Goal: Task Accomplishment & Management: Complete application form

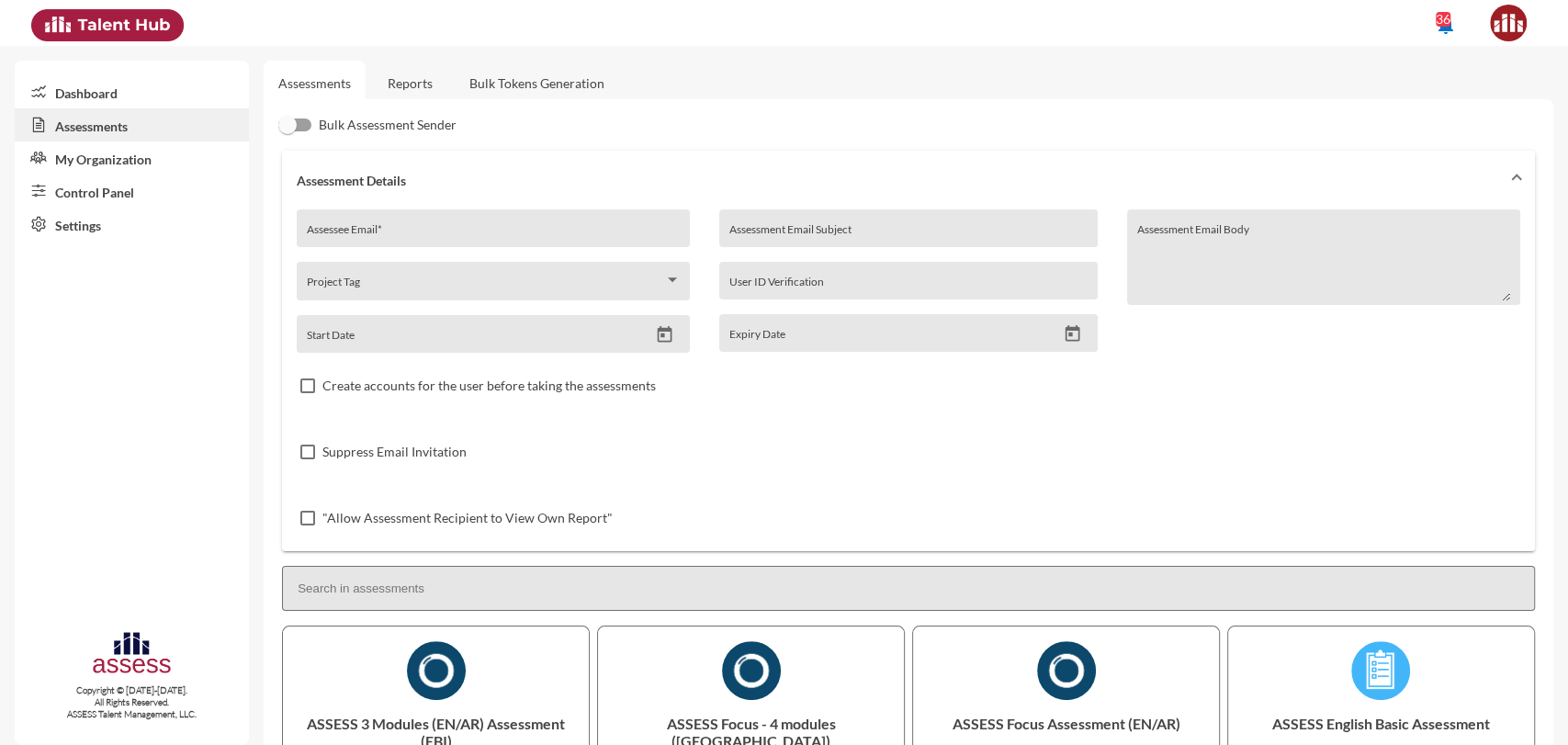
click at [394, 605] on input at bounding box center [909, 587] width 1254 height 45
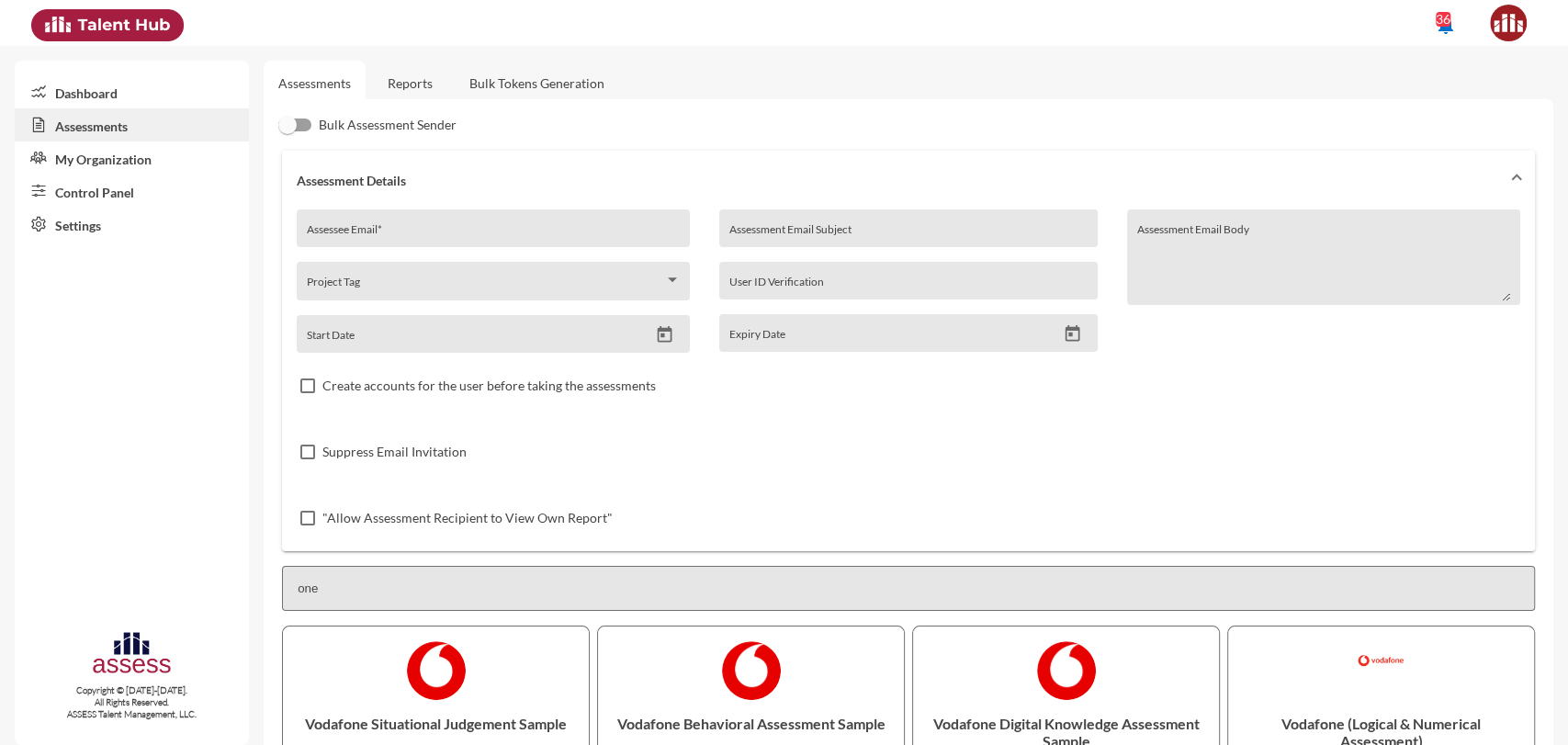
type input "one"
click at [391, 235] on input "Assessee Email *" at bounding box center [493, 234] width 374 height 14
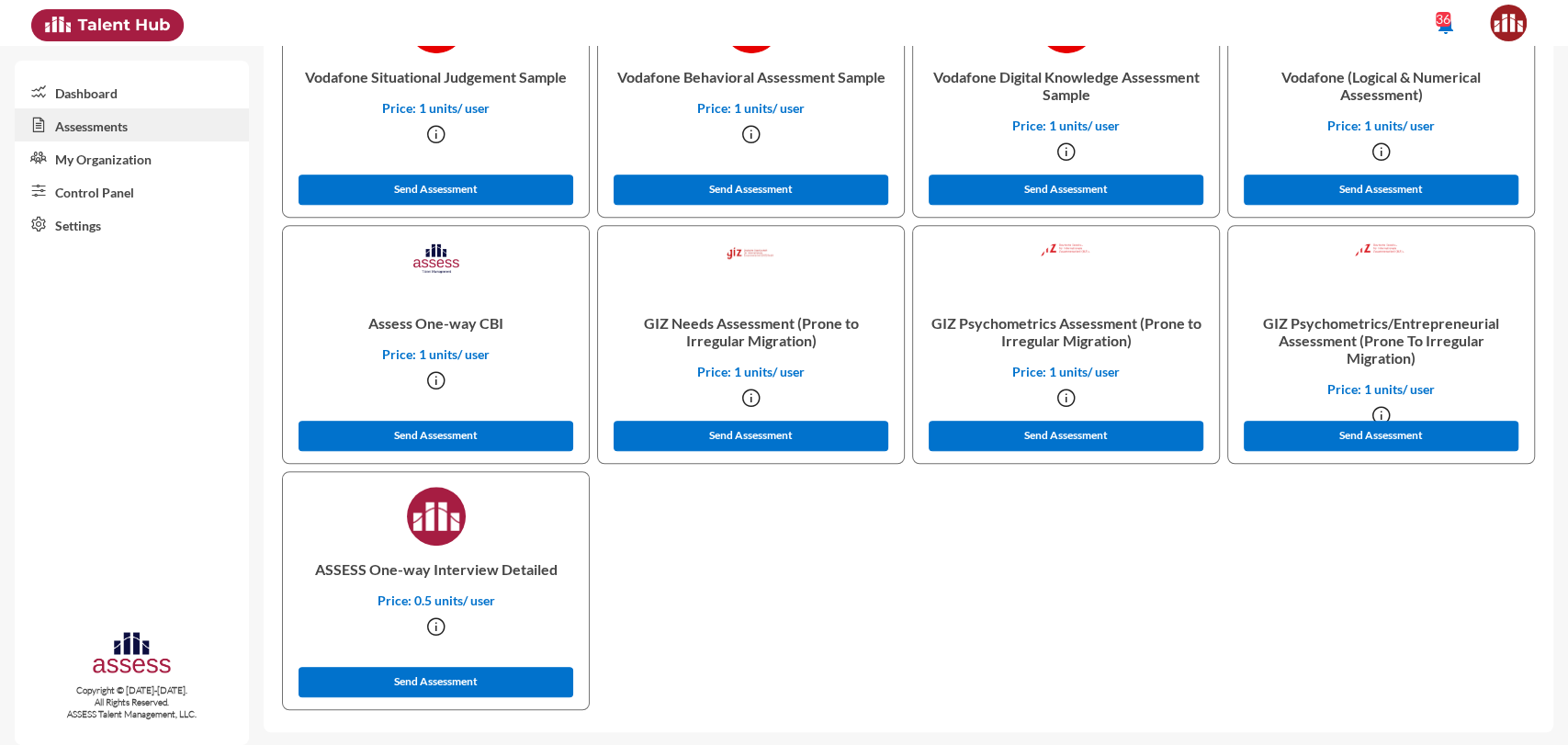
scroll to position [650, 0]
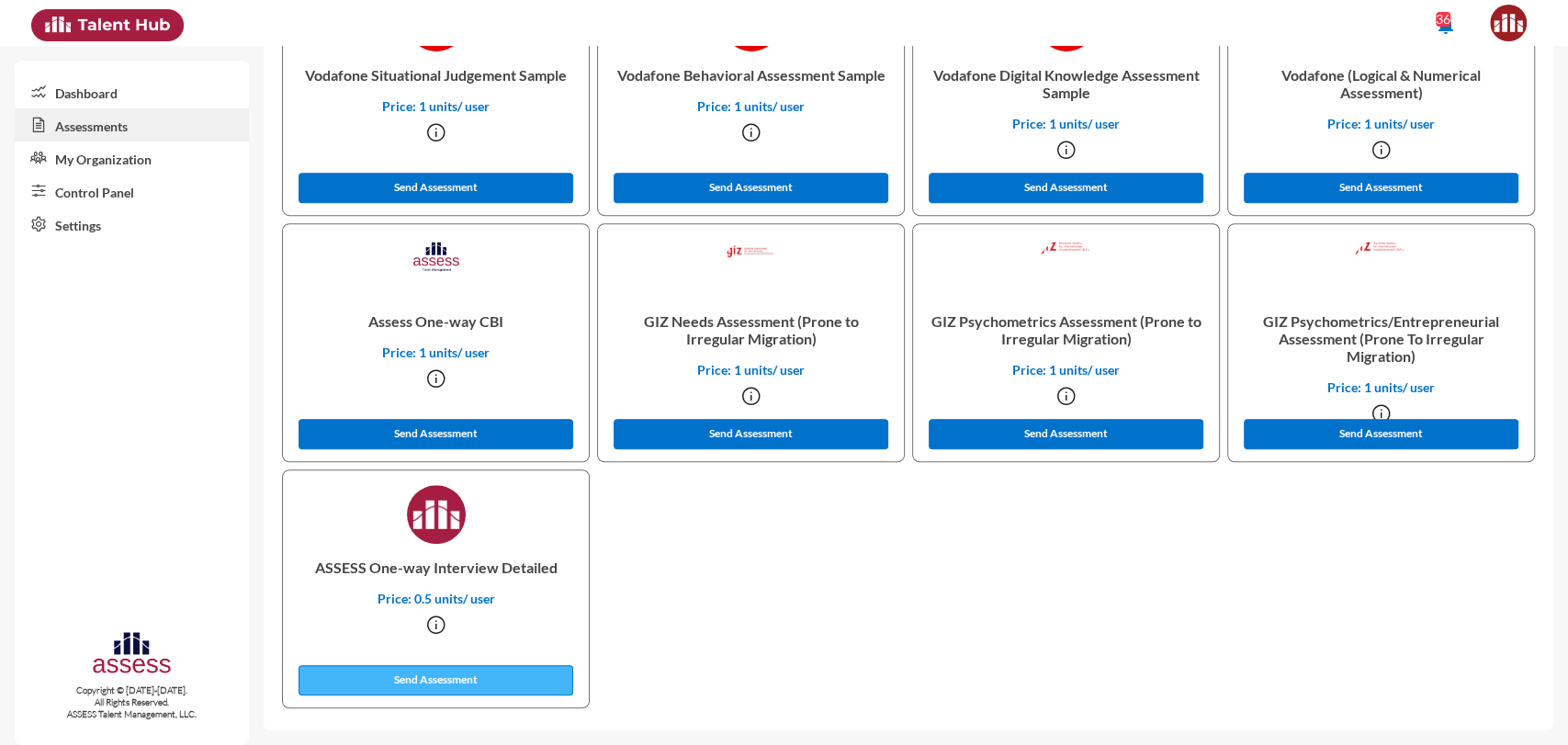
type input "[PERSON_NAME][EMAIL_ADDRESS][PERSON_NAME][DOMAIN_NAME]"
click at [387, 683] on button "Send Assessment" at bounding box center [437, 680] width 275 height 31
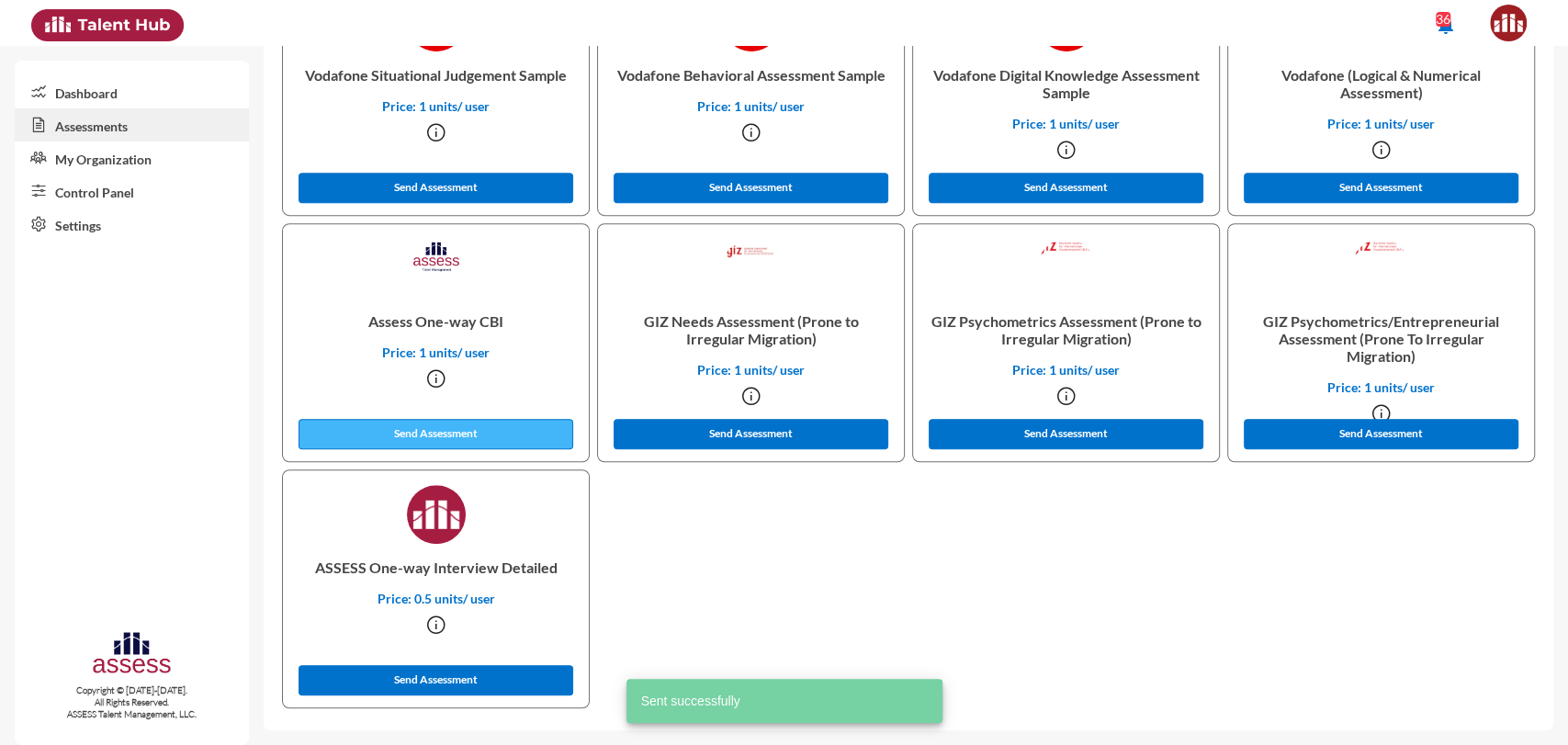
click at [416, 430] on button "Send Assessment" at bounding box center [437, 434] width 275 height 31
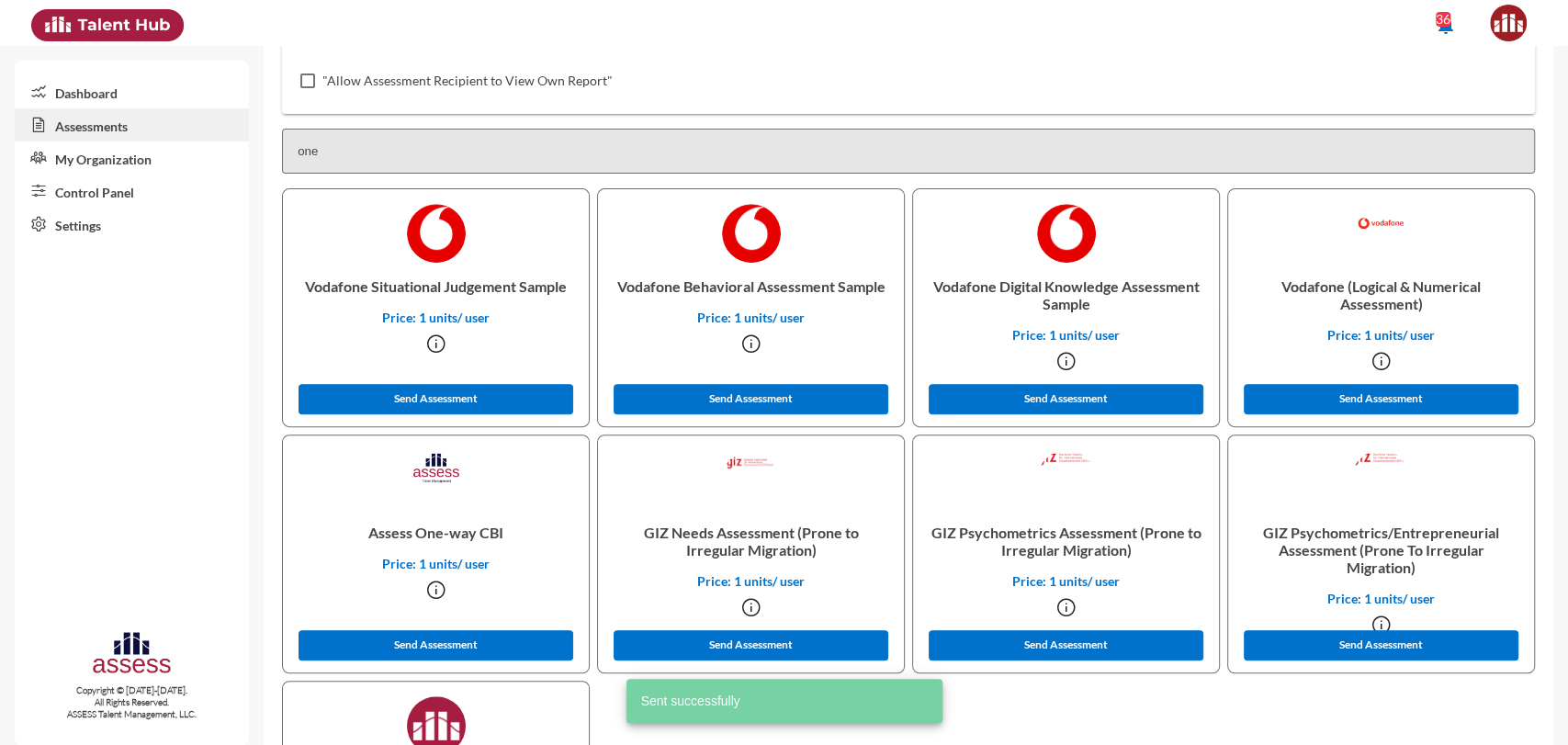
scroll to position [0, 0]
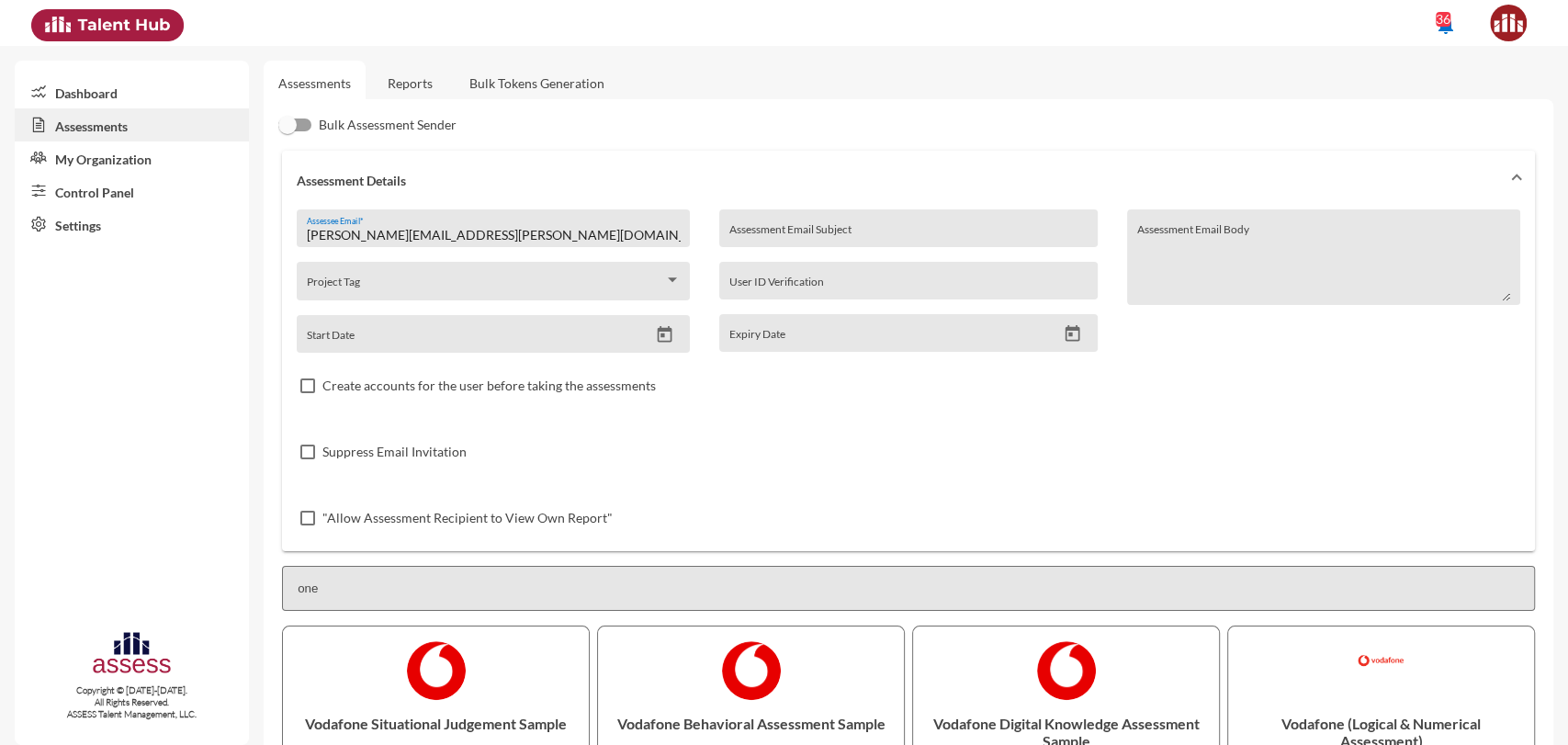
click at [408, 70] on link "Reports" at bounding box center [410, 82] width 75 height 45
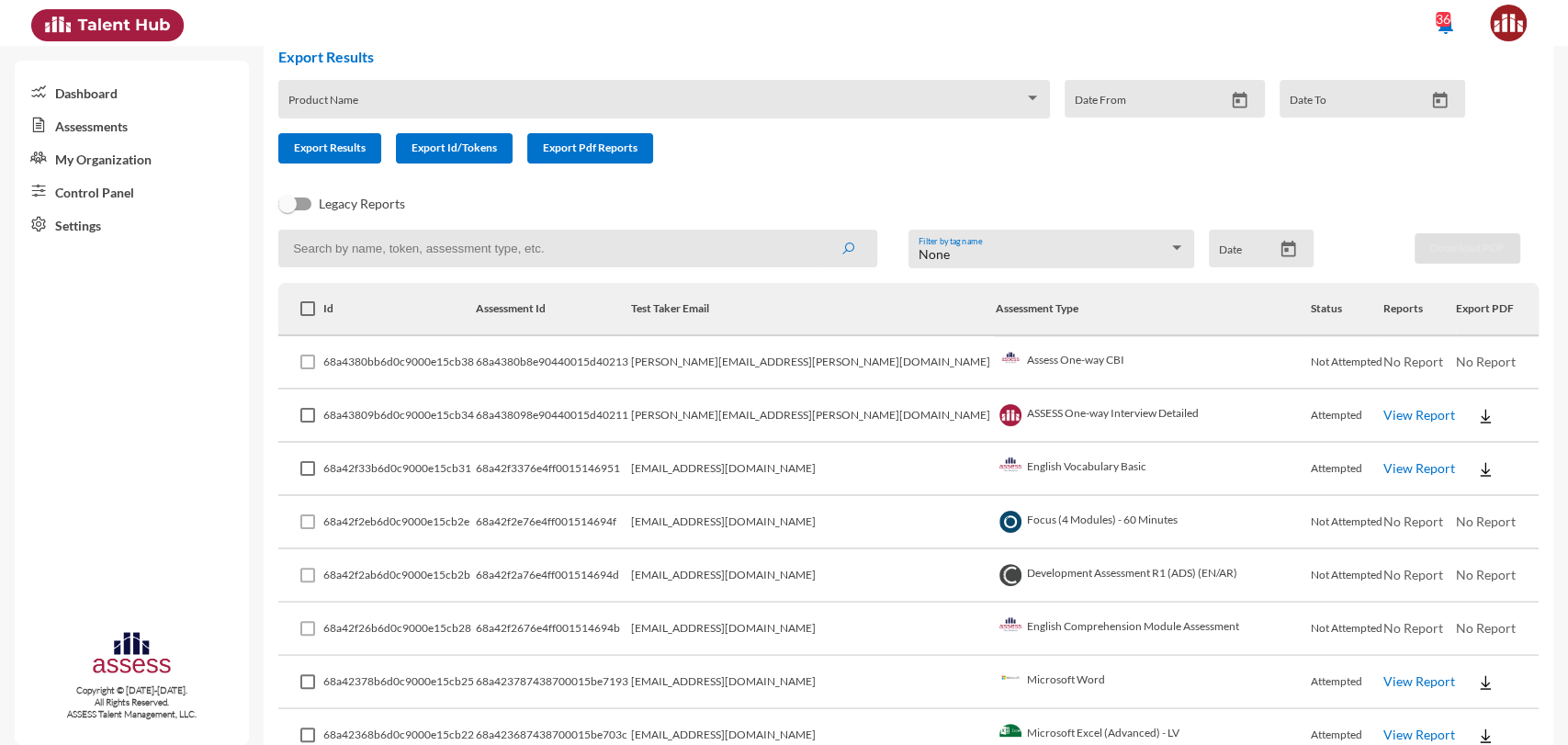
scroll to position [178, 0]
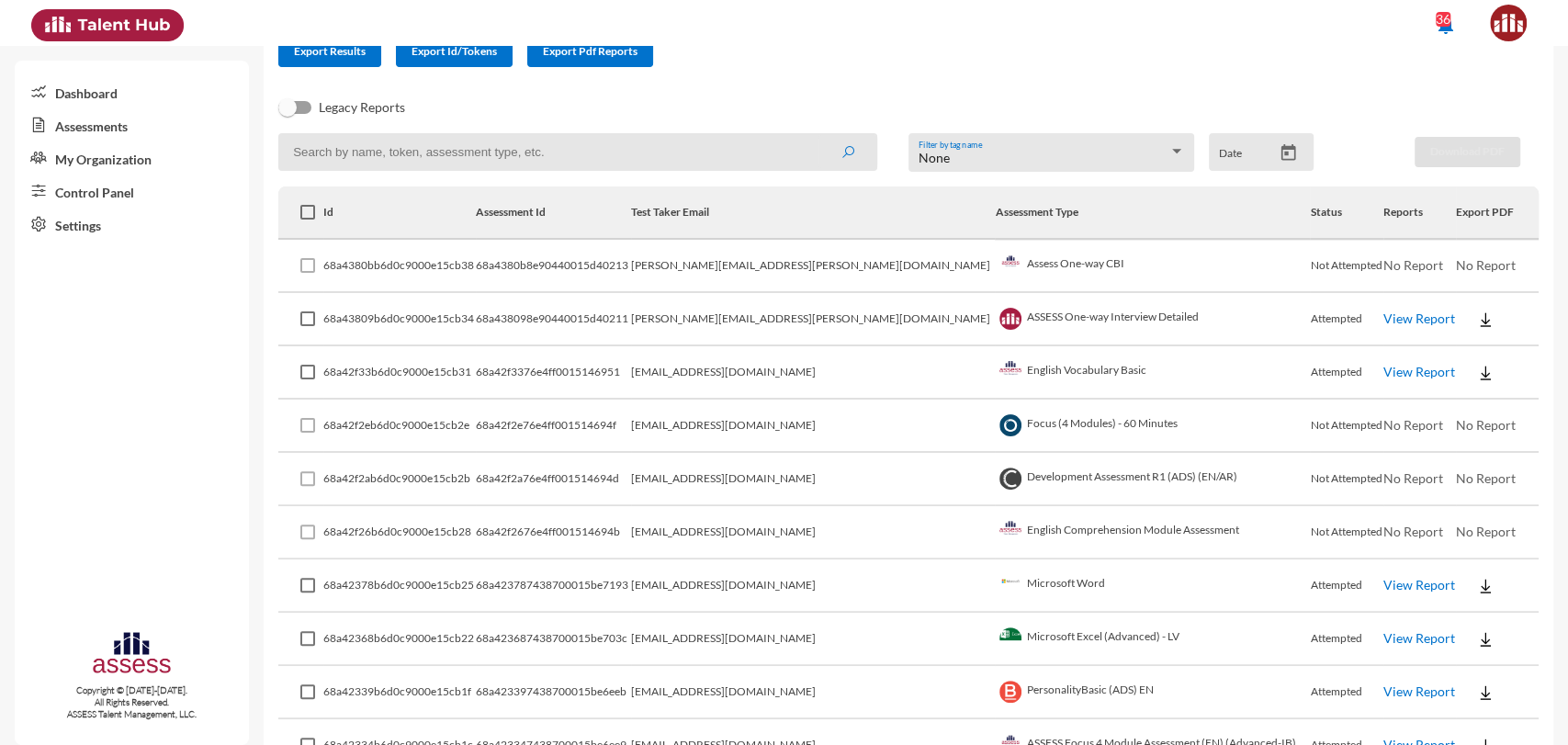
click at [1384, 325] on link "View Report" at bounding box center [1419, 318] width 72 height 15
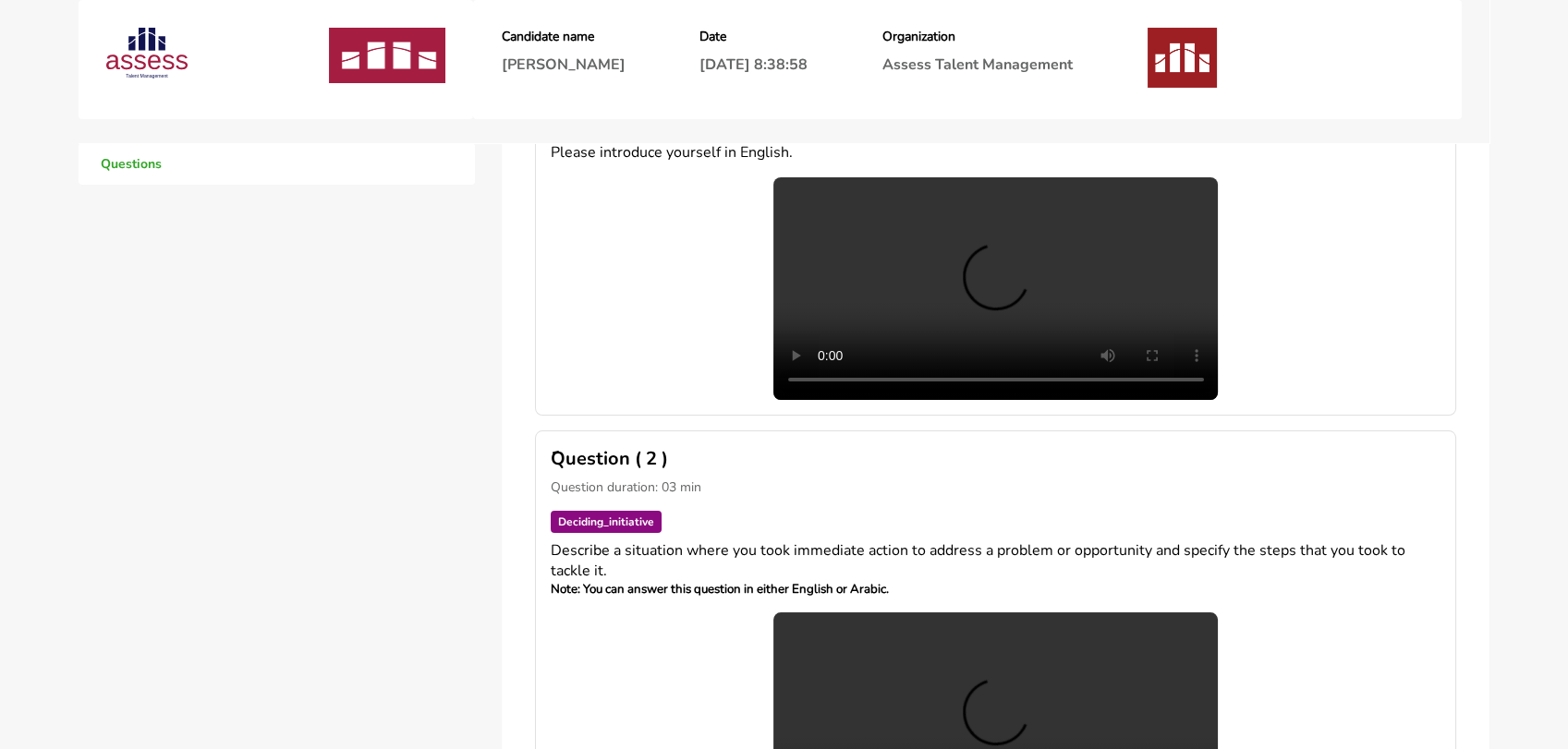
scroll to position [195, 0]
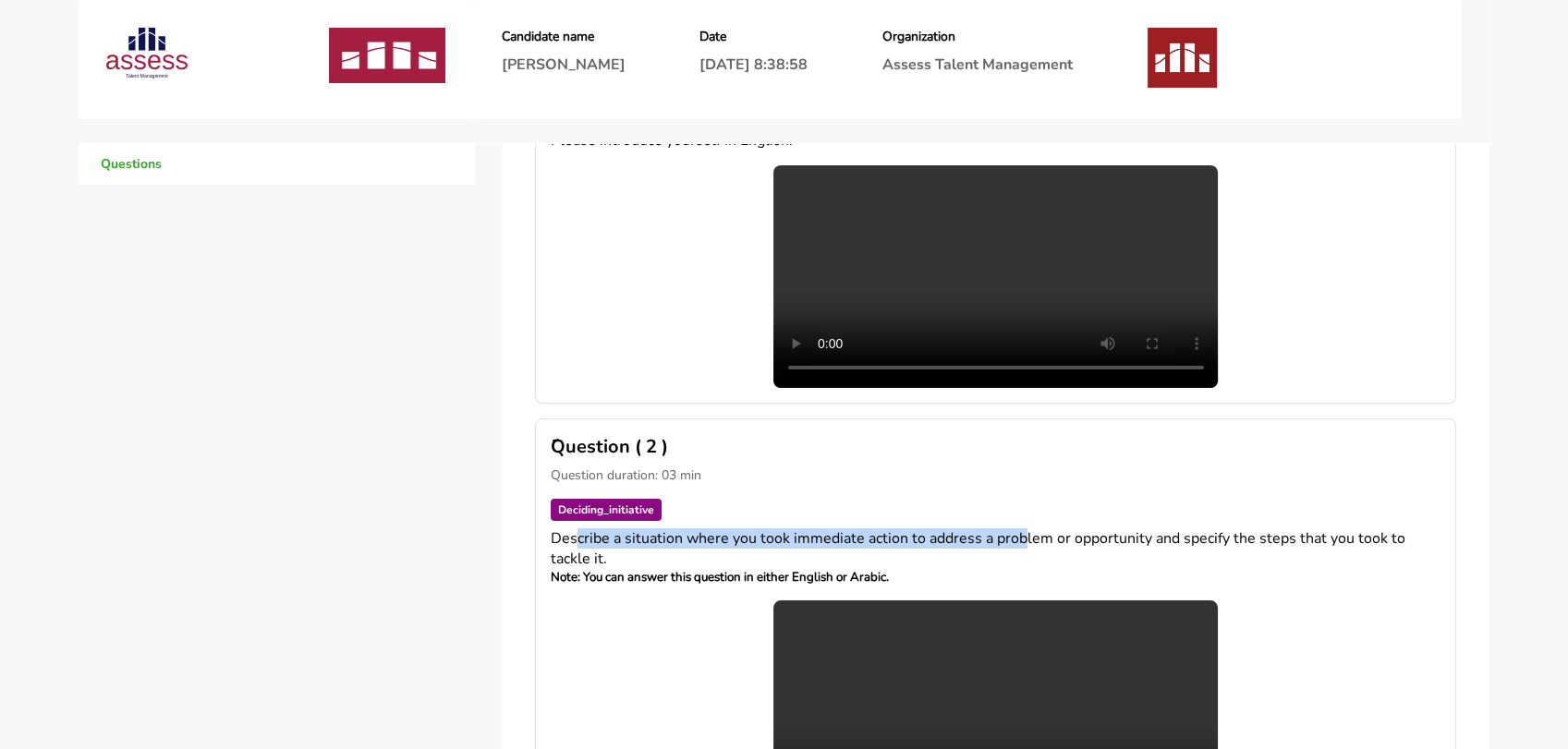
drag, startPoint x: 578, startPoint y: 461, endPoint x: 1023, endPoint y: 465, distance: 445.0
click at [1023, 528] on span "Describe a situation where you took immediate action to address a problem or op…" at bounding box center [977, 548] width 854 height 40
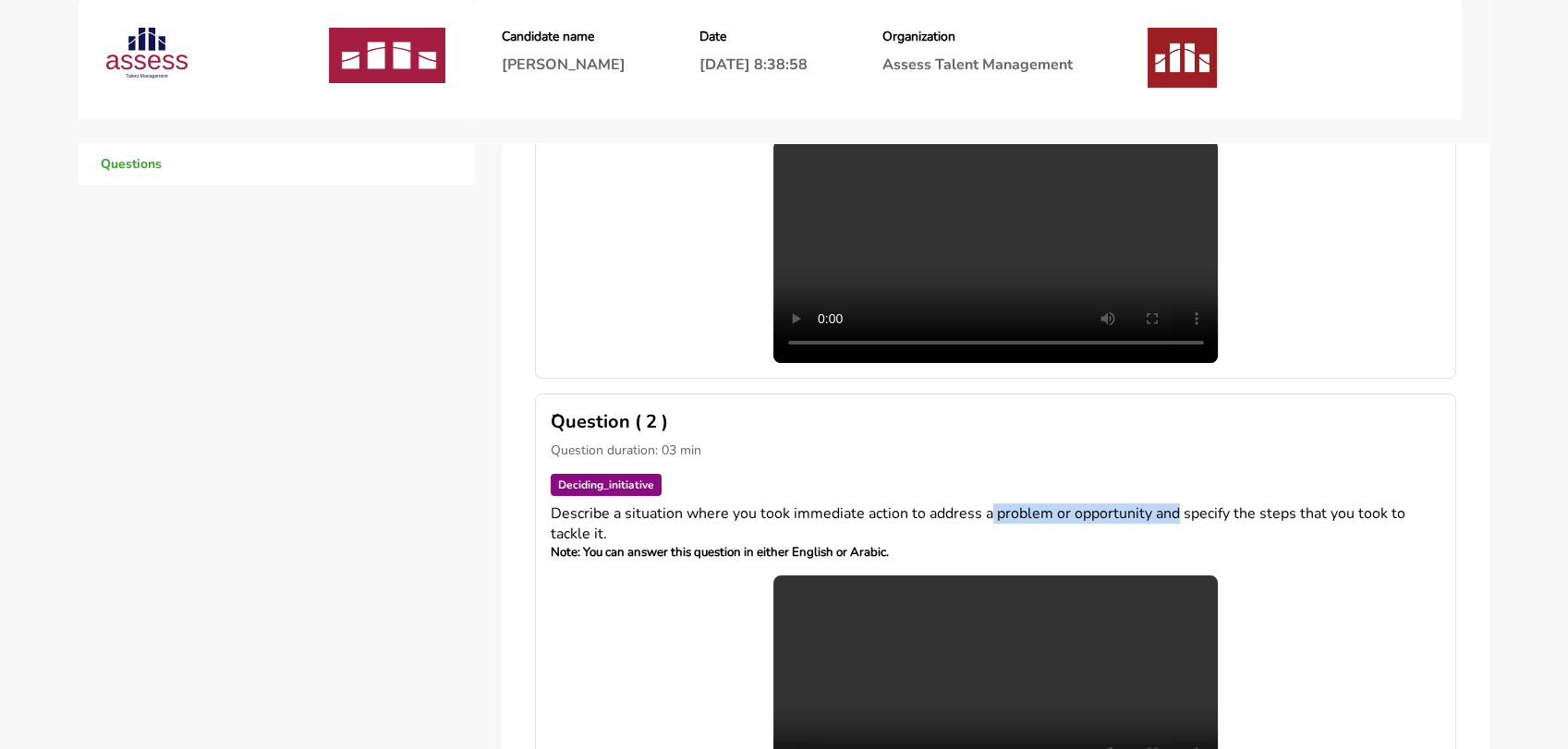
drag, startPoint x: 986, startPoint y: 437, endPoint x: 1173, endPoint y: 434, distance: 187.0
click at [1173, 503] on span "Describe a situation where you took immediate action to address a problem or op…" at bounding box center [977, 523] width 854 height 40
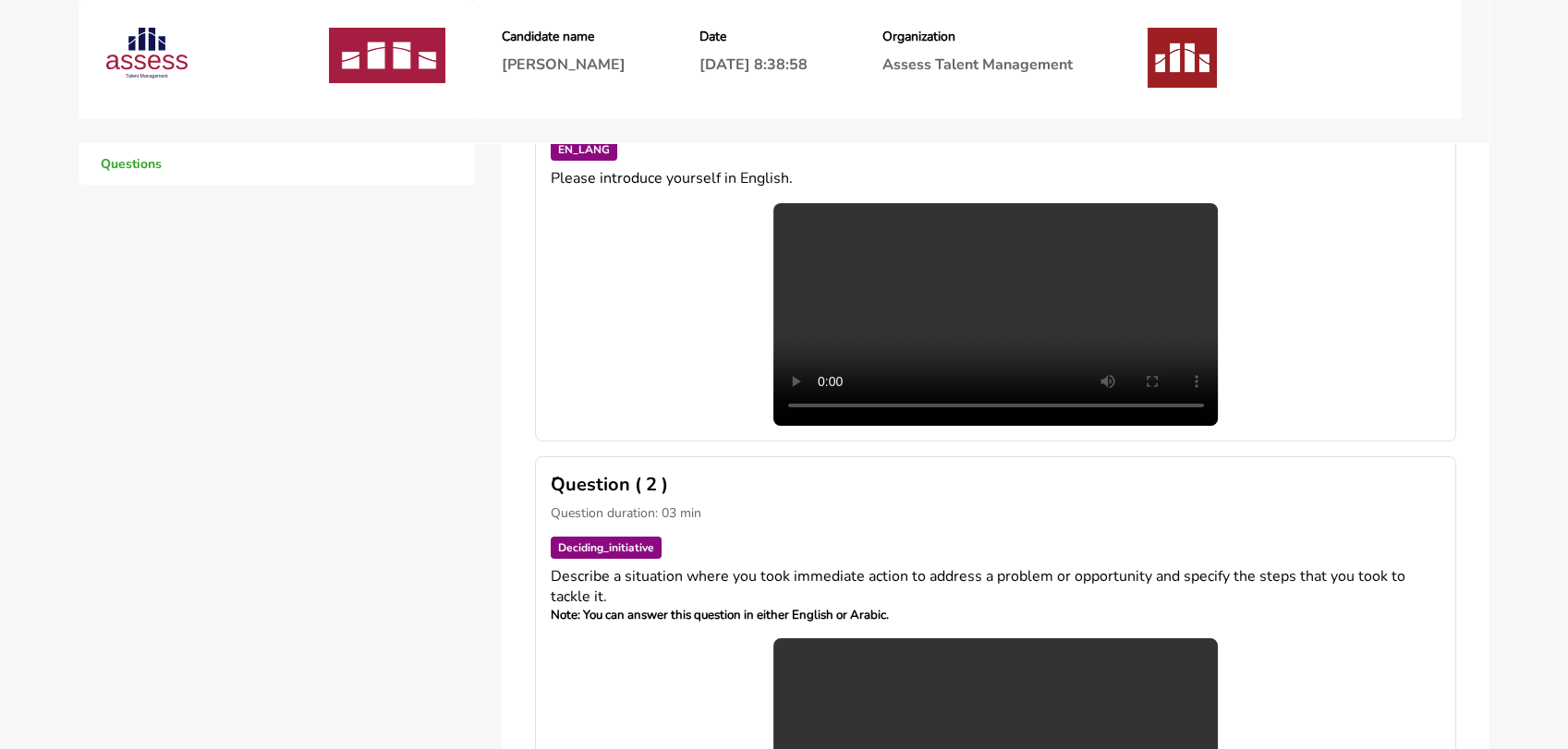
scroll to position [0, 0]
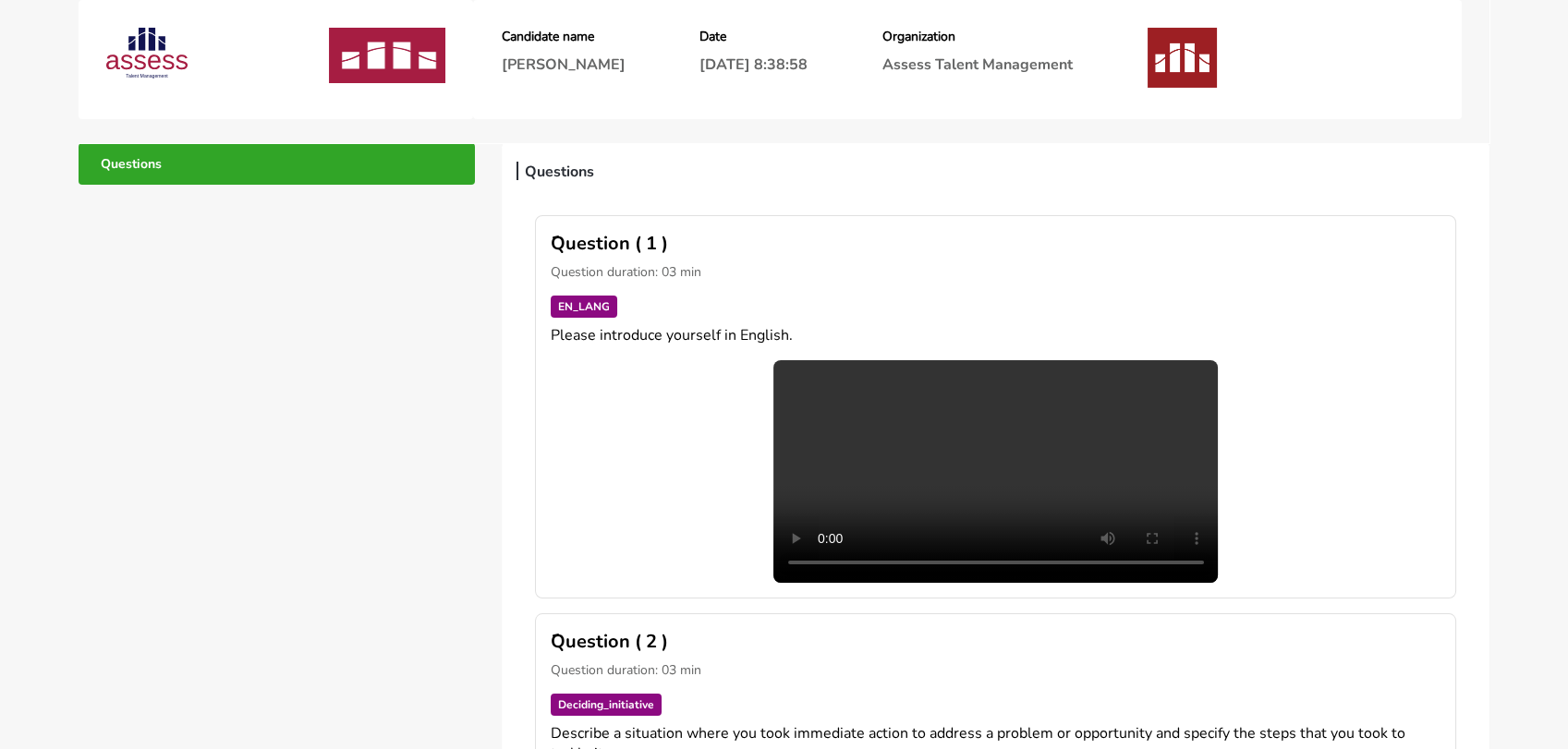
click at [395, 154] on link "Questions" at bounding box center [277, 163] width 397 height 41
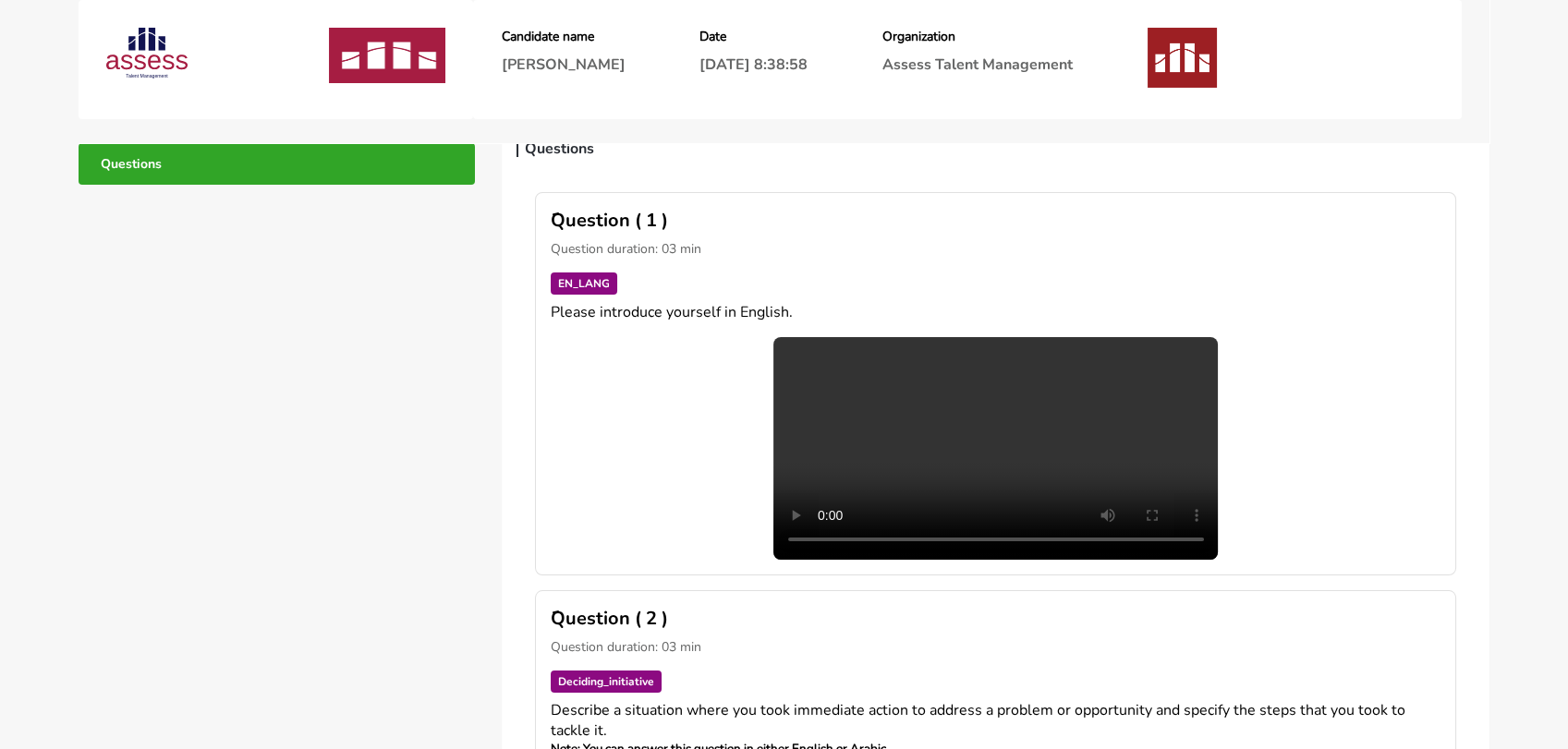
scroll to position [24, 0]
